Goal: Information Seeking & Learning: Learn about a topic

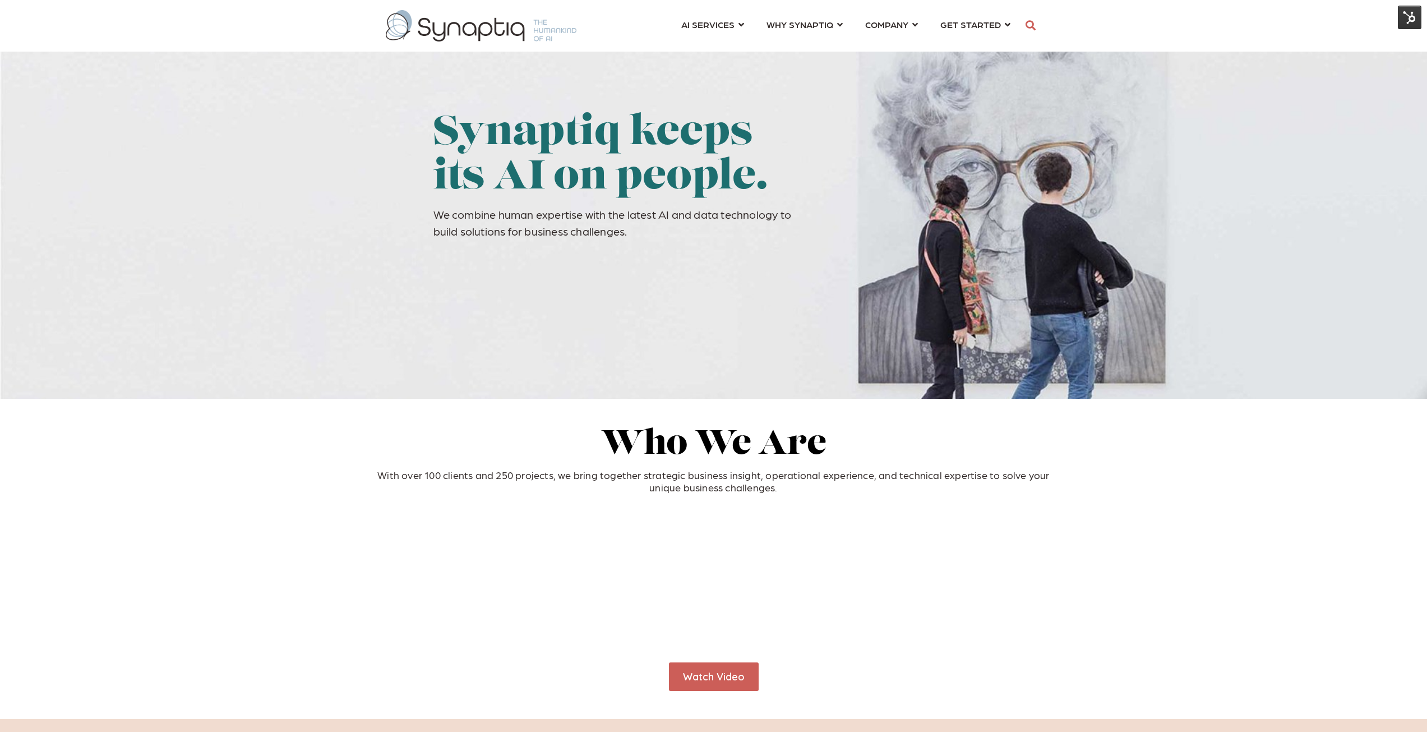
click at [1421, 13] on img at bounding box center [1410, 18] width 24 height 24
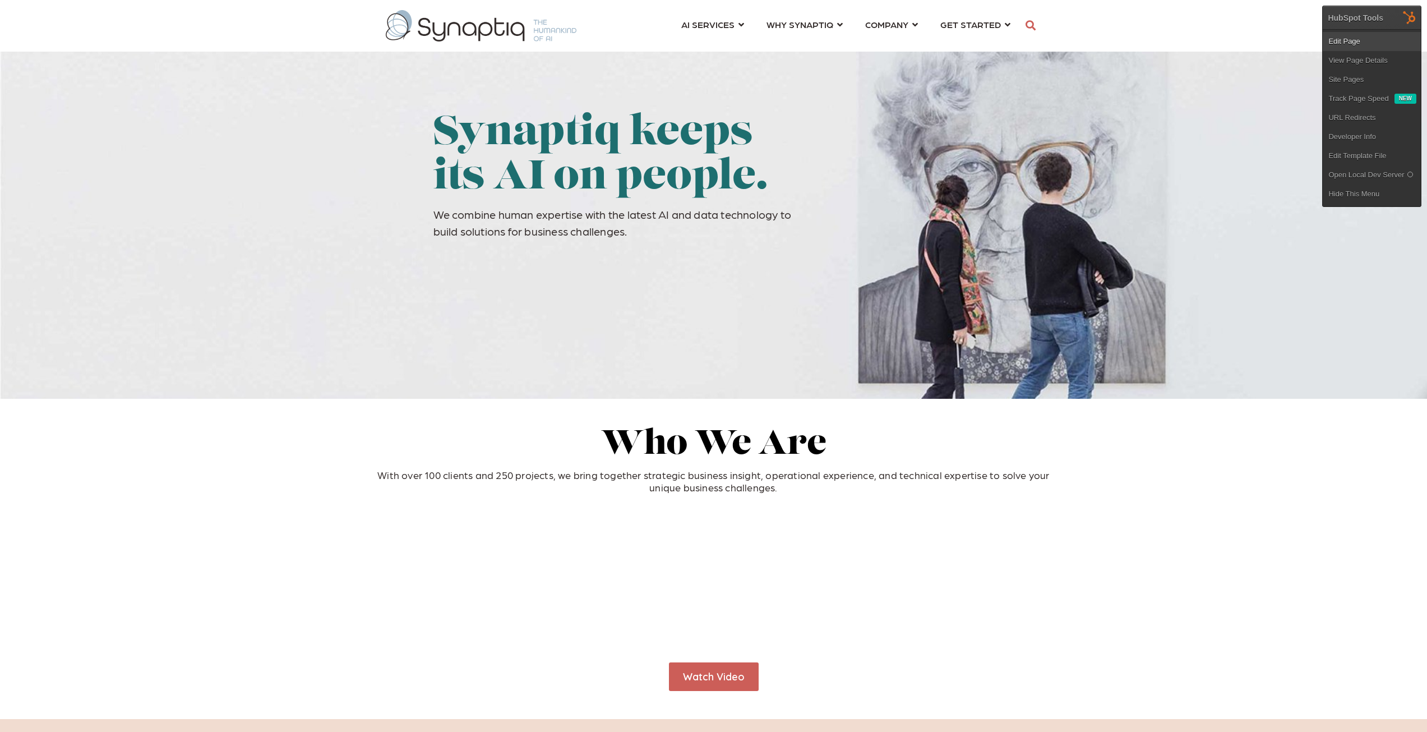
click at [1372, 39] on link "Edit Page" at bounding box center [1372, 41] width 98 height 19
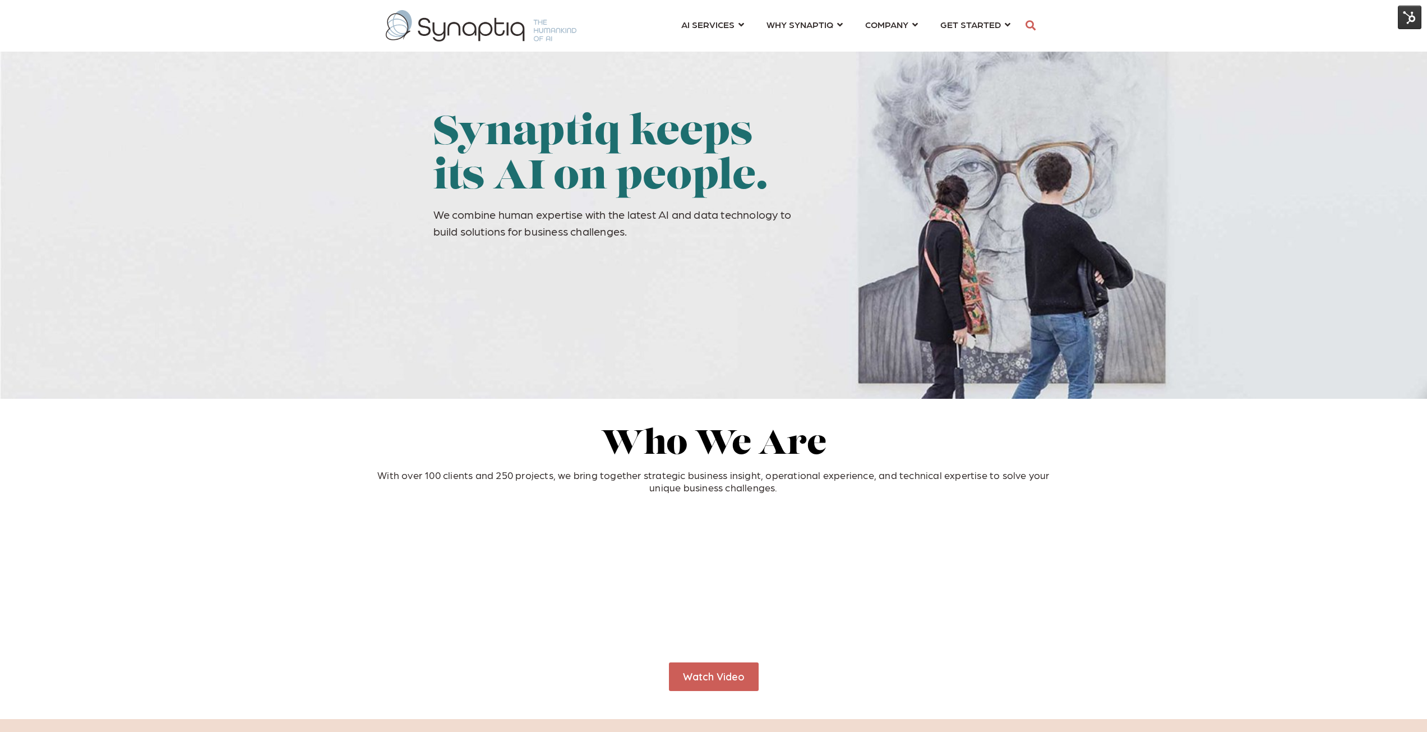
click at [1409, 19] on img at bounding box center [1410, 18] width 24 height 24
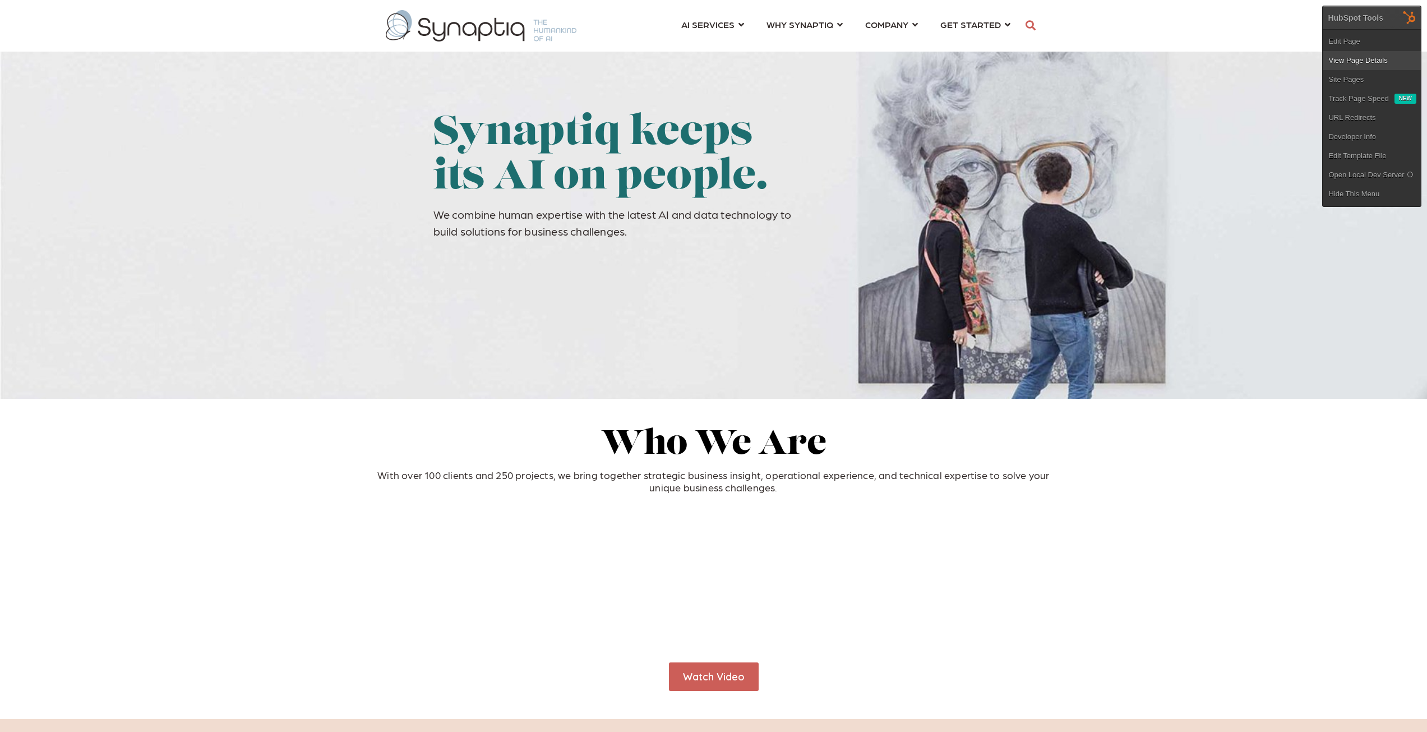
click at [1352, 59] on link "View Page Details" at bounding box center [1372, 60] width 98 height 19
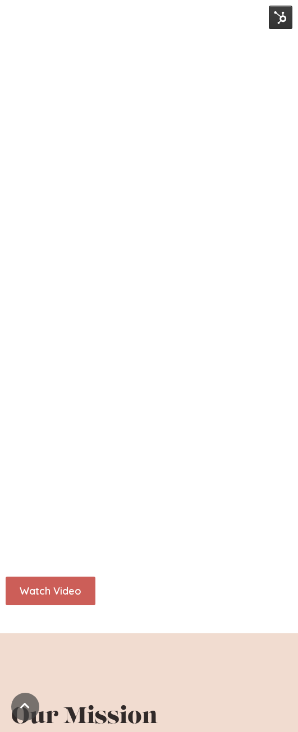
scroll to position [337, 0]
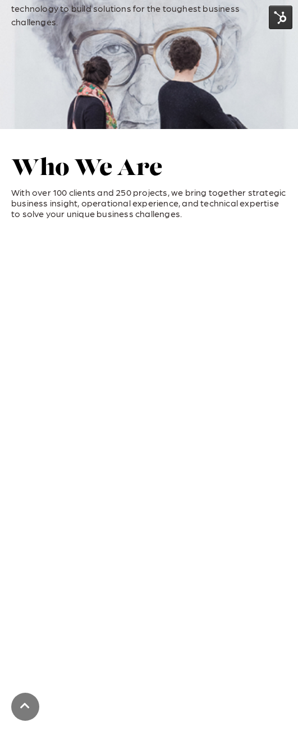
scroll to position [56, 0]
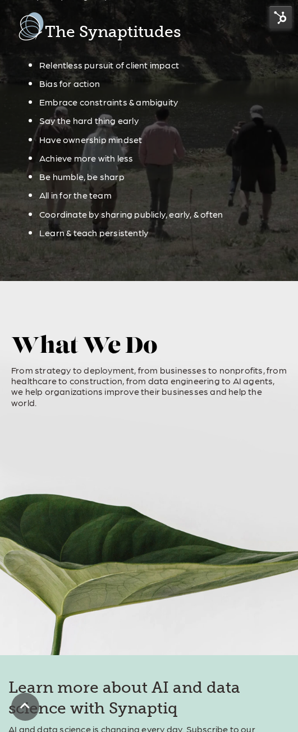
scroll to position [3926, 0]
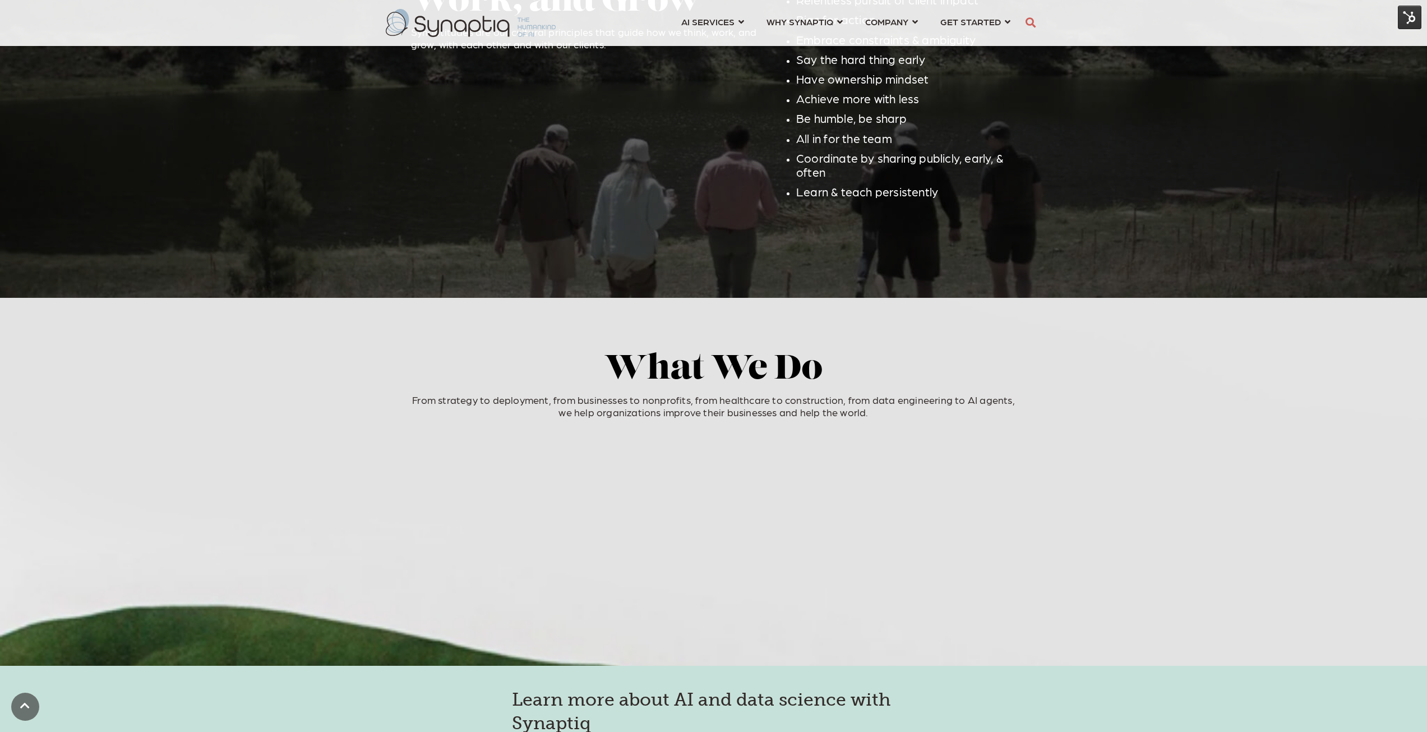
scroll to position [2081, 0]
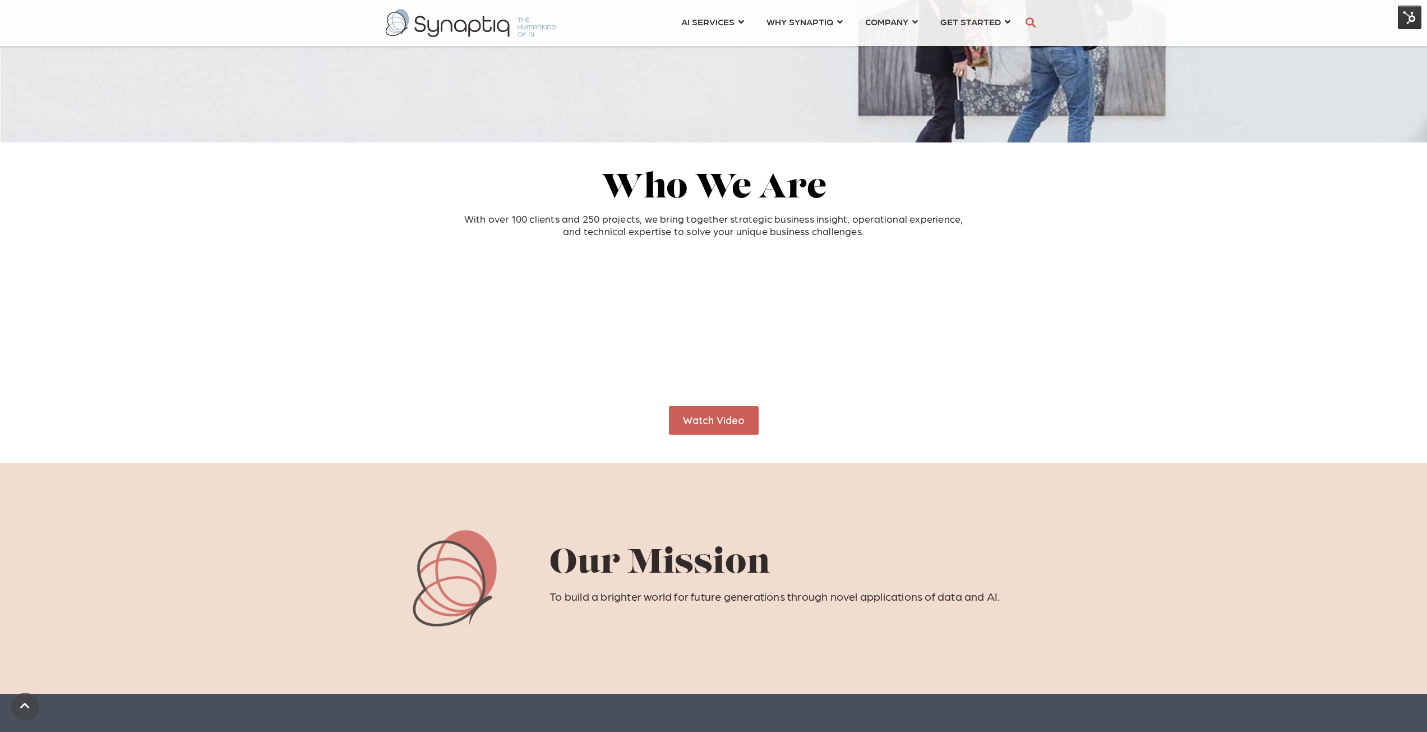
scroll to position [280, 0]
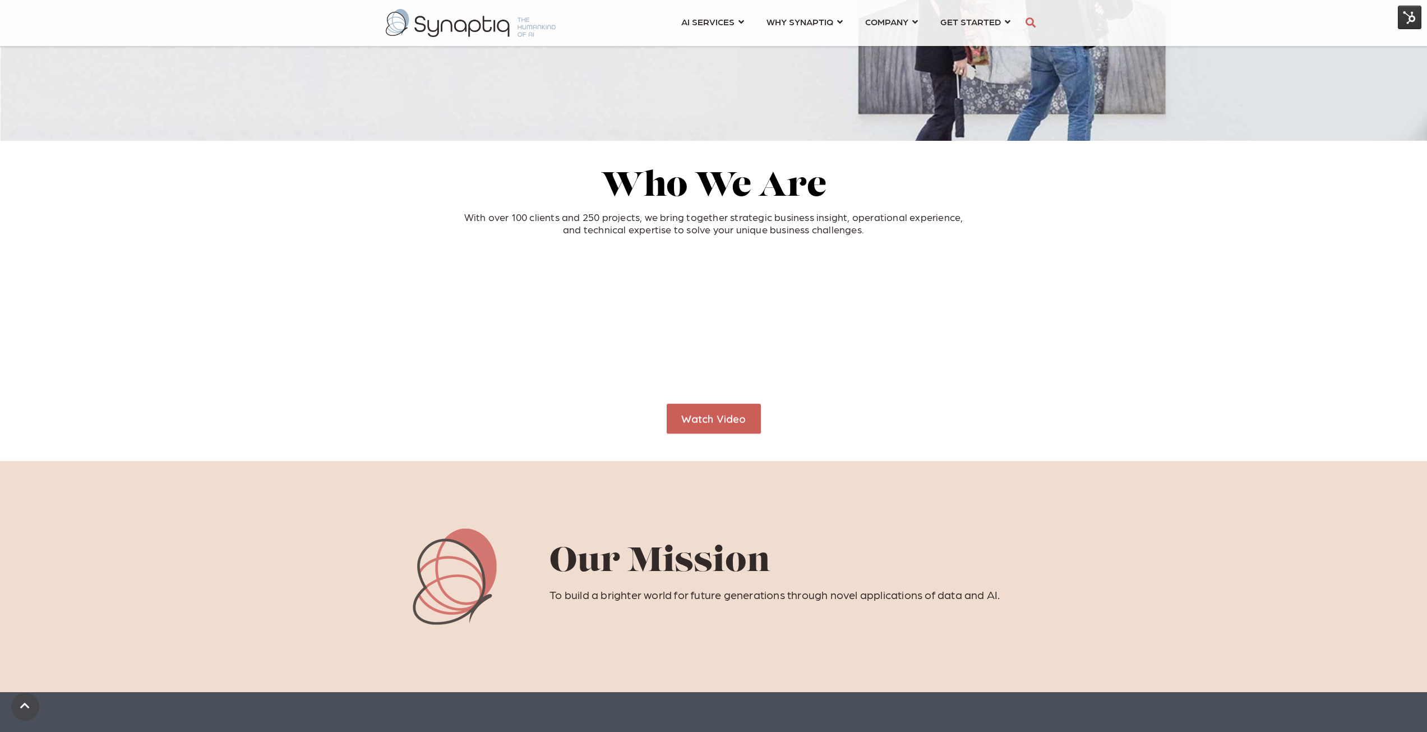
click at [686, 418] on link "Watch Video" at bounding box center [714, 418] width 94 height 30
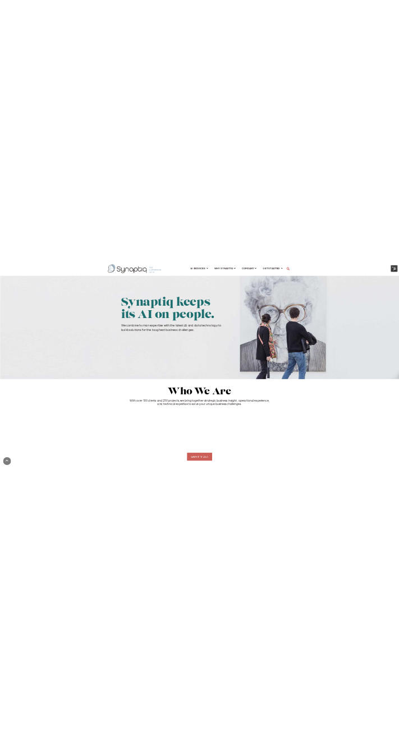
scroll to position [0, 0]
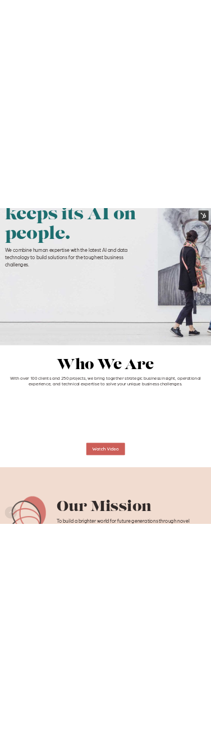
scroll to position [224, 0]
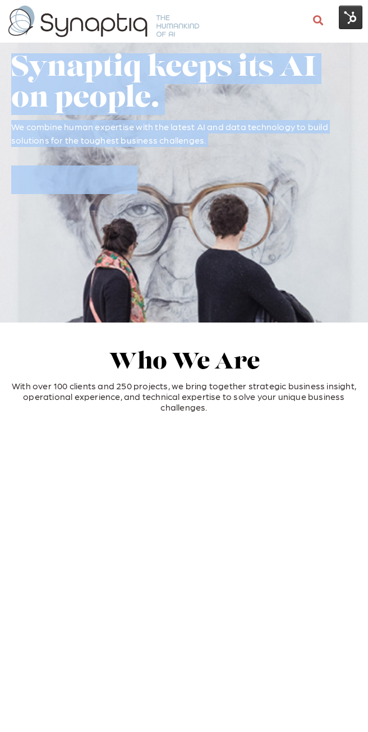
drag, startPoint x: 0, startPoint y: 225, endPoint x: -21, endPoint y: 225, distance: 20.8
click at [39, 246] on div "Synaptiq keeps its AI on people. We combine human expertise with the latest AI …" at bounding box center [184, 164] width 368 height 222
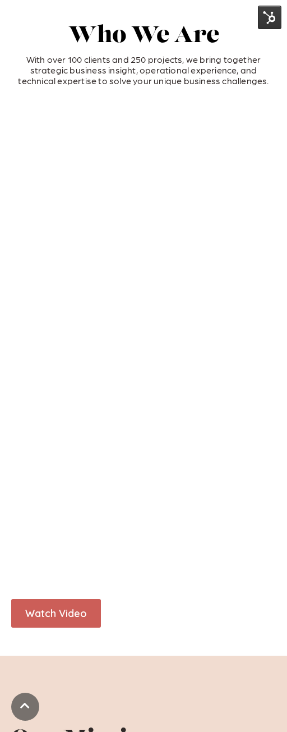
scroll to position [325, 0]
